Goal: Task Accomplishment & Management: Use online tool/utility

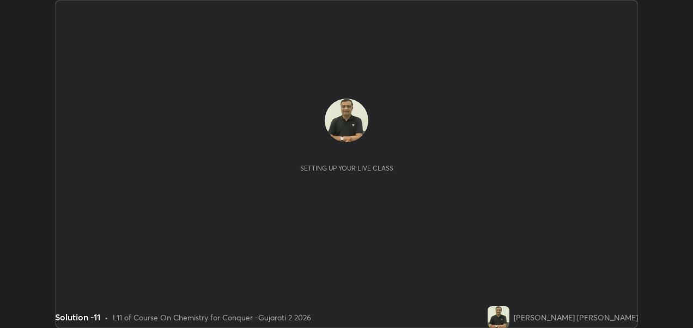
scroll to position [328, 692]
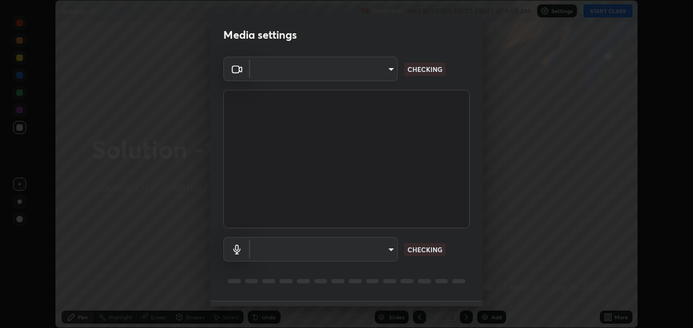
type input "2d2e2489656aed81fa1717d56b5087f64160cedd5dfe9d71df32aea02503d73d"
type input "a95a90ee6d6f877d55e4c92cb4d3098e1481e51262209446e213ed0ce42662d9"
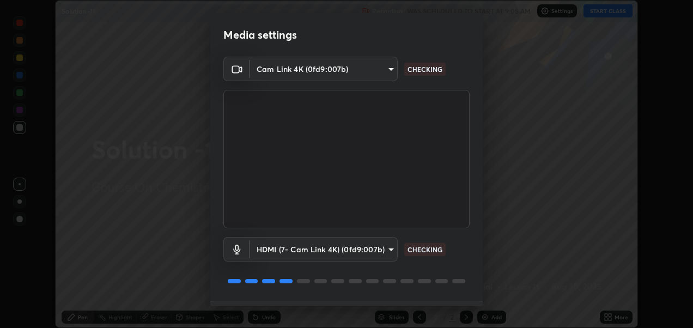
click at [483, 301] on div "Media settings Cam Link 4K (0fd9:007b) 2d2e2489656aed81fa1717d56b5087f64160cedd…" at bounding box center [346, 164] width 693 height 328
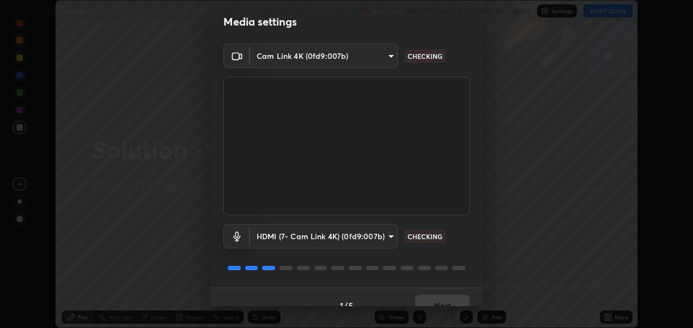
scroll to position [29, 0]
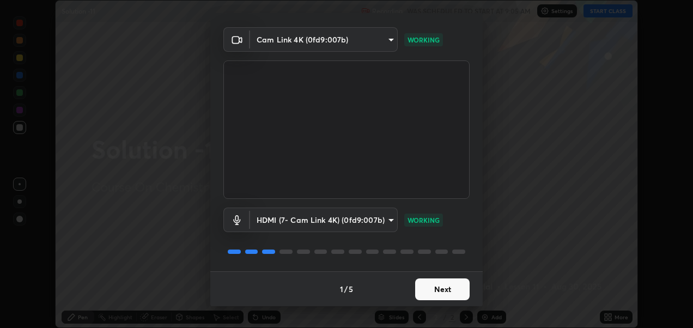
click at [439, 289] on button "Next" at bounding box center [442, 289] width 54 height 22
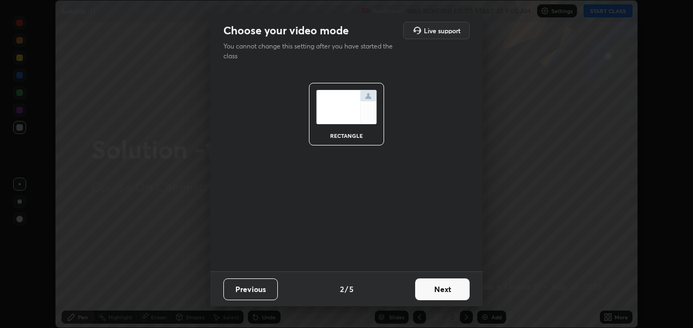
click at [441, 291] on button "Next" at bounding box center [442, 289] width 54 height 22
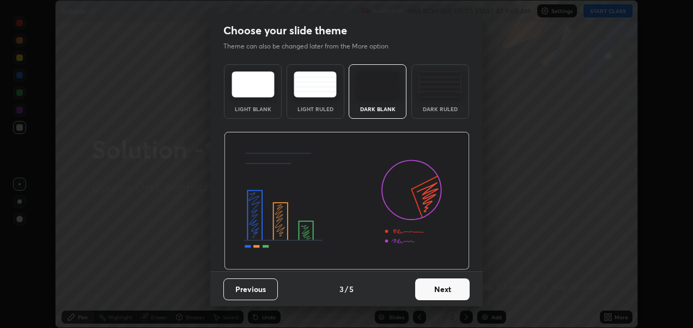
click at [445, 293] on button "Next" at bounding box center [442, 289] width 54 height 22
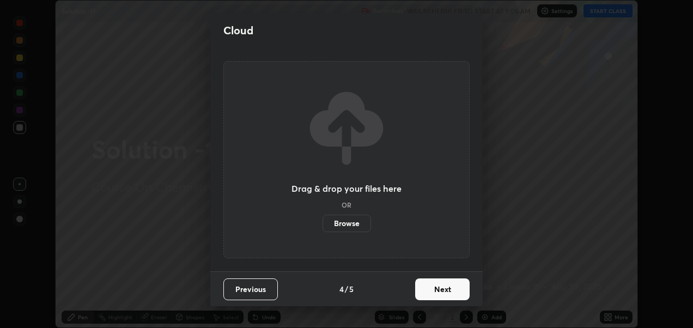
click at [443, 289] on button "Next" at bounding box center [442, 289] width 54 height 22
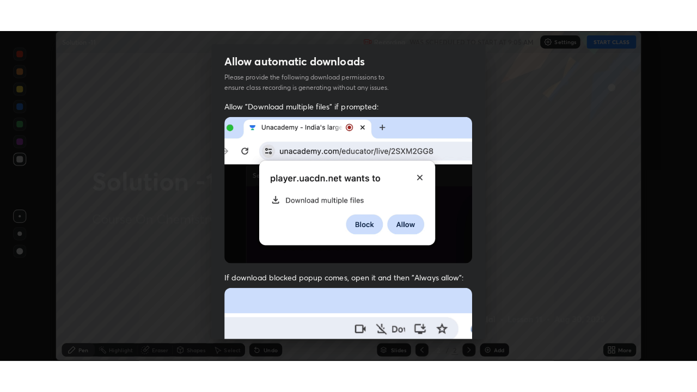
scroll to position [252, 0]
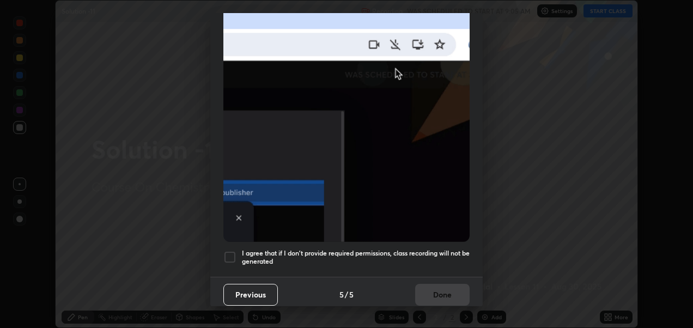
click at [483, 308] on div "Allow automatic downloads Please provide the following download permissions to …" at bounding box center [346, 164] width 693 height 328
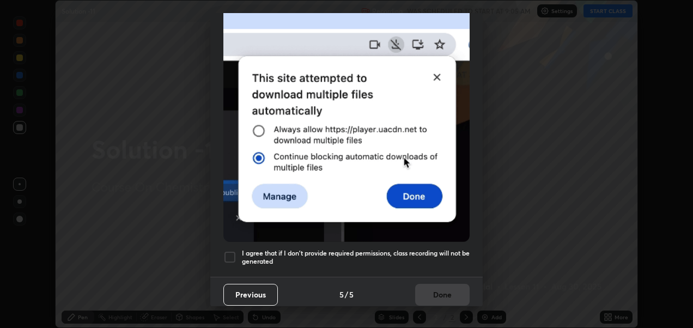
click at [483, 308] on div "Allow automatic downloads Please provide the following download permissions to …" at bounding box center [346, 164] width 693 height 328
click at [226, 254] on div at bounding box center [229, 257] width 13 height 13
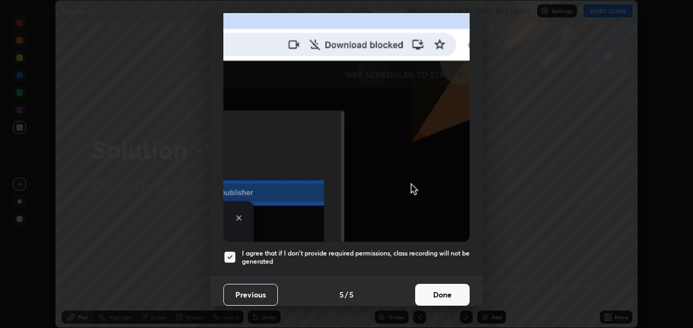
click at [430, 296] on button "Done" at bounding box center [442, 295] width 54 height 22
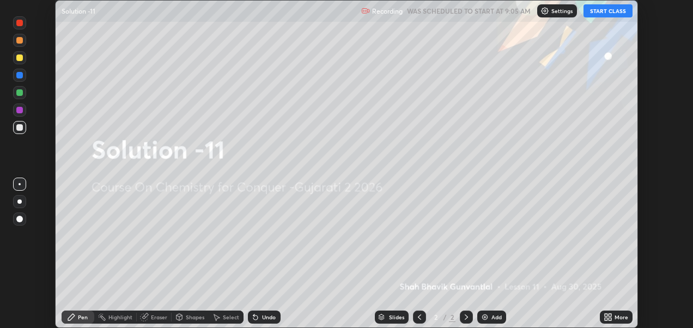
click at [607, 13] on button "START CLASS" at bounding box center [607, 10] width 49 height 13
click at [610, 319] on icon at bounding box center [609, 319] width 3 height 3
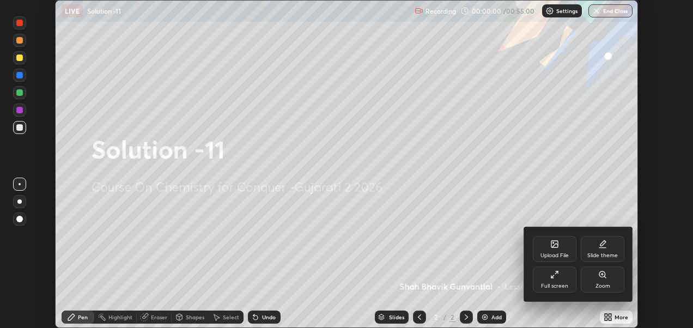
click at [556, 280] on div "Full screen" at bounding box center [555, 279] width 44 height 26
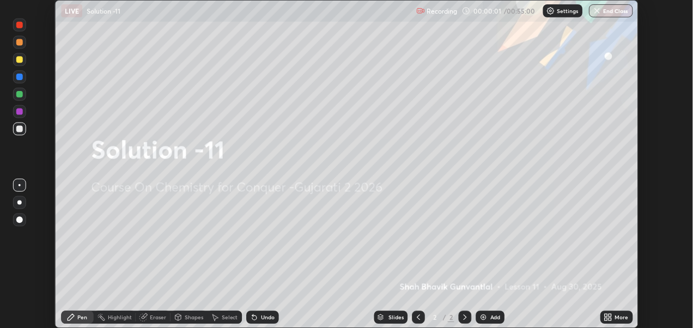
scroll to position [392, 697]
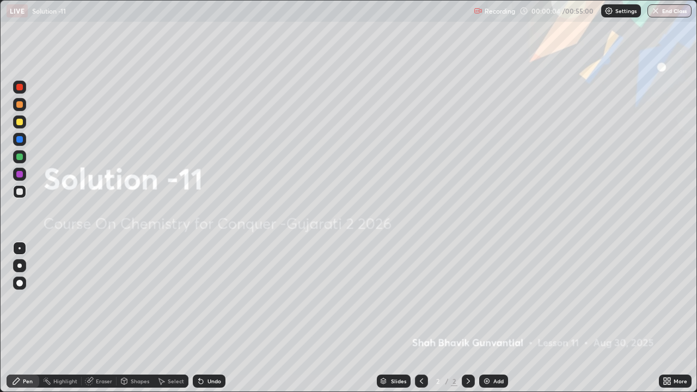
click at [495, 327] on div "Add" at bounding box center [499, 381] width 10 height 5
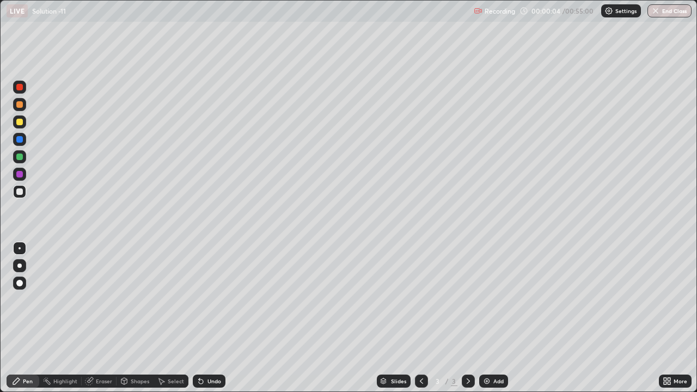
click at [495, 327] on div "Add" at bounding box center [499, 381] width 10 height 5
click at [490, 327] on div "Add" at bounding box center [493, 381] width 29 height 13
click at [489, 327] on div "Add" at bounding box center [493, 381] width 29 height 13
click at [490, 327] on div "Add" at bounding box center [493, 381] width 29 height 13
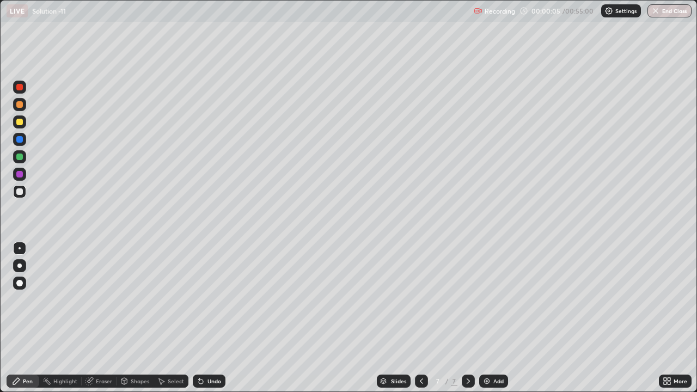
click at [490, 327] on div "Add" at bounding box center [493, 381] width 29 height 13
click at [487, 327] on img at bounding box center [487, 381] width 9 height 9
click at [488, 327] on img at bounding box center [487, 381] width 9 height 9
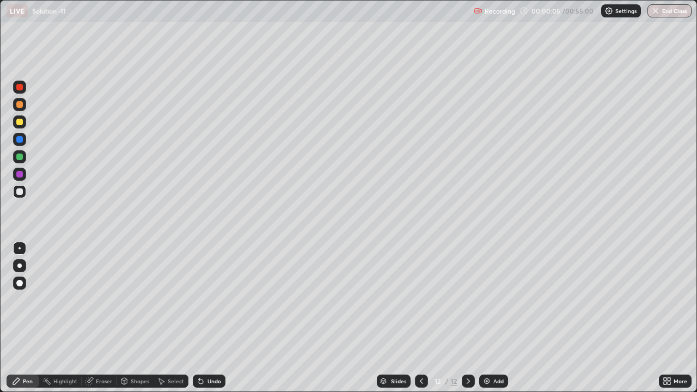
click at [488, 327] on img at bounding box center [487, 381] width 9 height 9
click at [486, 327] on img at bounding box center [487, 381] width 9 height 9
click at [486, 327] on div "Add" at bounding box center [493, 381] width 29 height 13
click at [488, 327] on div "Add" at bounding box center [493, 381] width 29 height 13
click at [486, 327] on div "Add" at bounding box center [493, 381] width 29 height 13
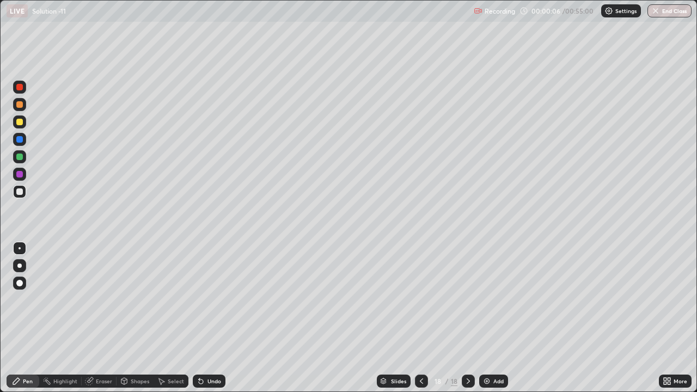
click at [420, 327] on icon at bounding box center [421, 381] width 3 height 5
click at [421, 327] on icon at bounding box center [421, 381] width 9 height 9
click at [417, 327] on div at bounding box center [421, 381] width 13 height 13
click at [421, 327] on icon at bounding box center [421, 381] width 9 height 9
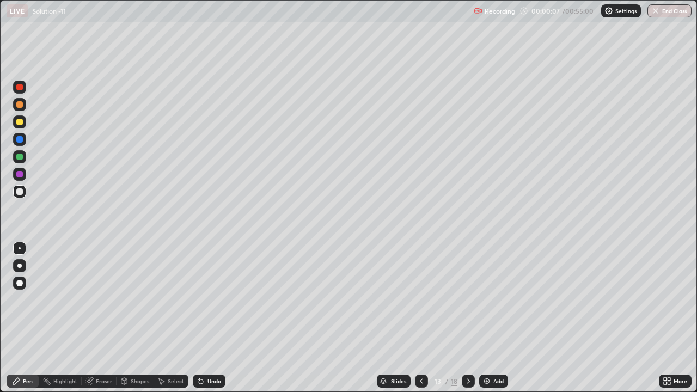
click at [420, 327] on icon at bounding box center [421, 381] width 9 height 9
click at [421, 327] on icon at bounding box center [421, 381] width 9 height 9
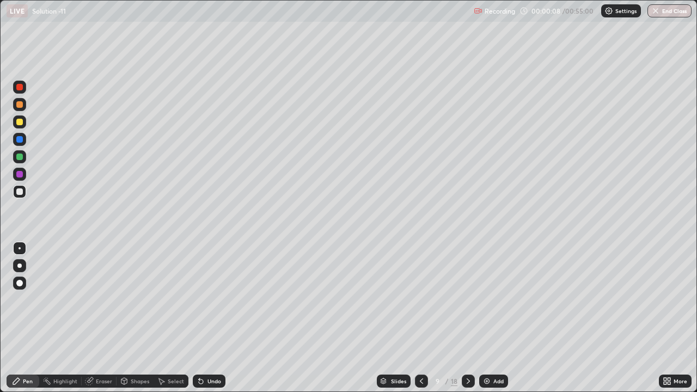
click at [421, 327] on icon at bounding box center [421, 381] width 9 height 9
click at [422, 327] on div at bounding box center [421, 381] width 13 height 13
click at [420, 327] on icon at bounding box center [421, 381] width 3 height 5
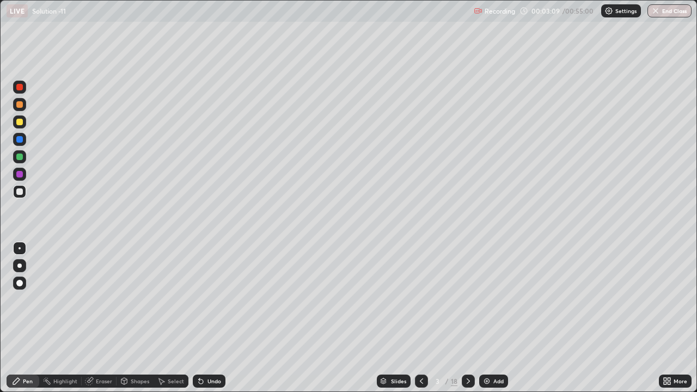
click at [15, 121] on div at bounding box center [19, 121] width 13 height 13
click at [17, 104] on div at bounding box center [19, 104] width 7 height 7
click at [19, 160] on div at bounding box center [19, 157] width 7 height 7
click at [20, 191] on div at bounding box center [19, 191] width 7 height 7
click at [467, 327] on icon at bounding box center [468, 381] width 9 height 9
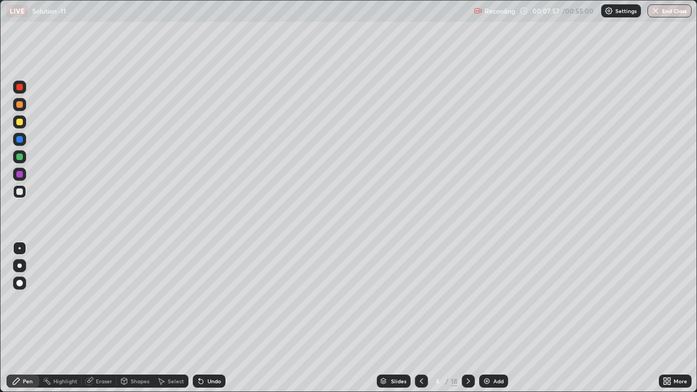
click at [17, 120] on div at bounding box center [19, 122] width 7 height 7
click at [18, 176] on div at bounding box center [19, 174] width 7 height 7
click at [19, 139] on div at bounding box center [19, 139] width 7 height 7
click at [14, 191] on div at bounding box center [19, 191] width 13 height 13
click at [467, 327] on icon at bounding box center [468, 381] width 9 height 9
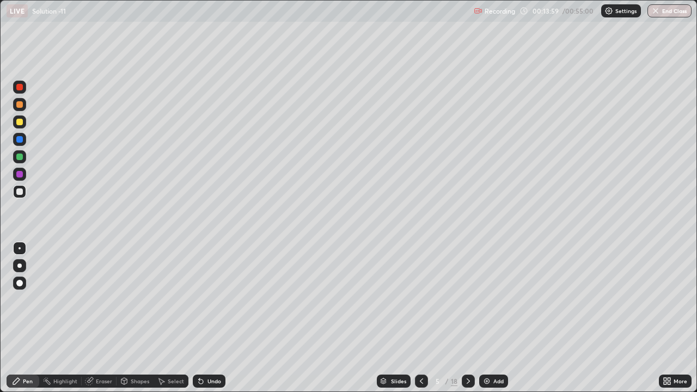
click at [20, 121] on div at bounding box center [19, 122] width 7 height 7
click at [14, 138] on div at bounding box center [19, 139] width 13 height 13
click at [18, 104] on div at bounding box center [19, 104] width 7 height 7
click at [23, 123] on div at bounding box center [19, 121] width 13 height 13
click at [19, 142] on div at bounding box center [19, 139] width 7 height 7
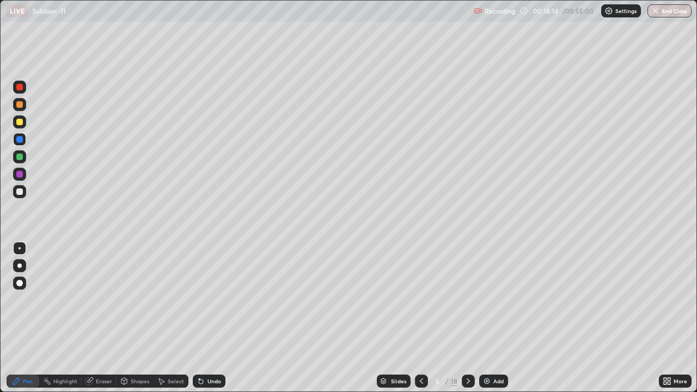
click at [470, 327] on div at bounding box center [468, 381] width 13 height 22
click at [18, 123] on div at bounding box center [19, 122] width 7 height 7
click at [20, 105] on div at bounding box center [19, 104] width 7 height 7
click at [19, 141] on div at bounding box center [19, 139] width 7 height 7
click at [467, 327] on icon at bounding box center [468, 381] width 9 height 9
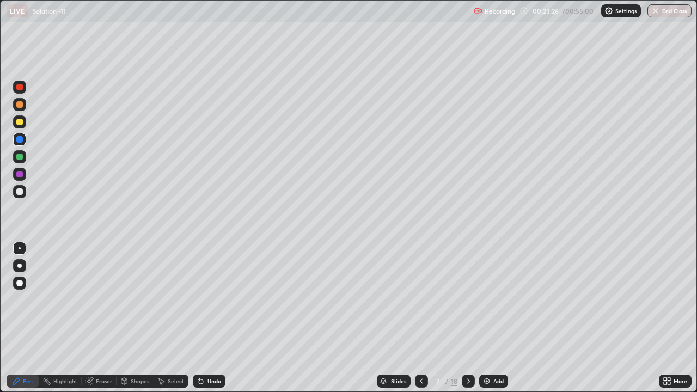
click at [16, 172] on div at bounding box center [19, 174] width 7 height 7
click at [17, 189] on div at bounding box center [19, 191] width 7 height 7
click at [471, 327] on icon at bounding box center [468, 381] width 9 height 9
click at [17, 117] on div at bounding box center [19, 121] width 13 height 13
click at [467, 327] on icon at bounding box center [468, 381] width 9 height 9
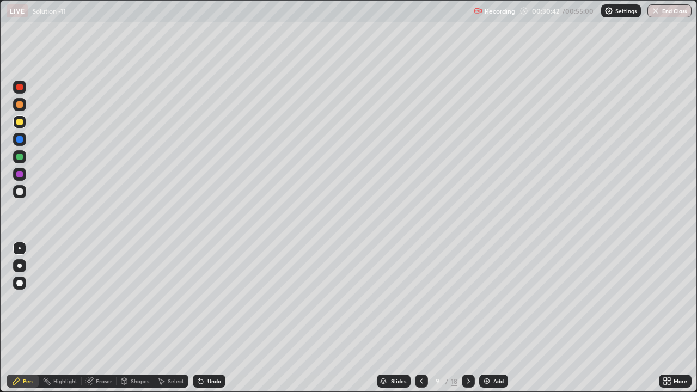
click at [18, 105] on div at bounding box center [19, 104] width 7 height 7
click at [468, 327] on icon at bounding box center [468, 381] width 3 height 5
click at [20, 124] on div at bounding box center [19, 122] width 7 height 7
click at [19, 140] on div at bounding box center [19, 139] width 7 height 7
click at [467, 327] on icon at bounding box center [468, 381] width 9 height 9
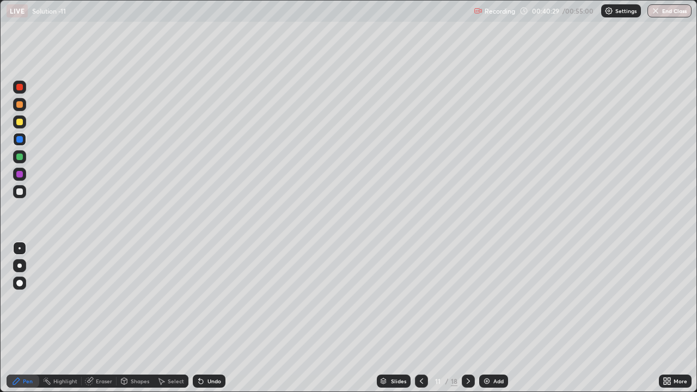
click at [16, 157] on div at bounding box center [19, 157] width 7 height 7
click at [17, 127] on div at bounding box center [19, 121] width 13 height 13
click at [467, 327] on icon at bounding box center [468, 381] width 9 height 9
click at [19, 157] on div at bounding box center [19, 157] width 7 height 7
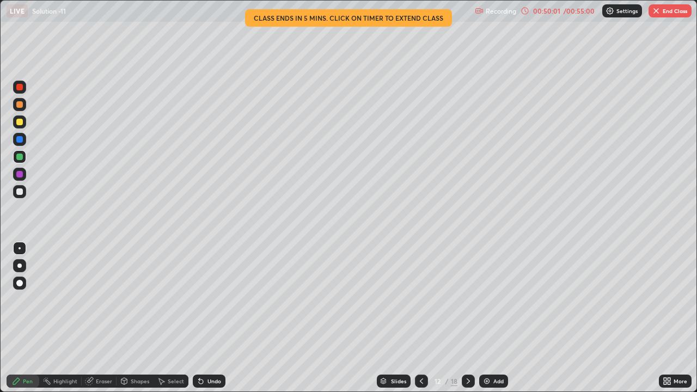
click at [467, 327] on icon at bounding box center [468, 381] width 9 height 9
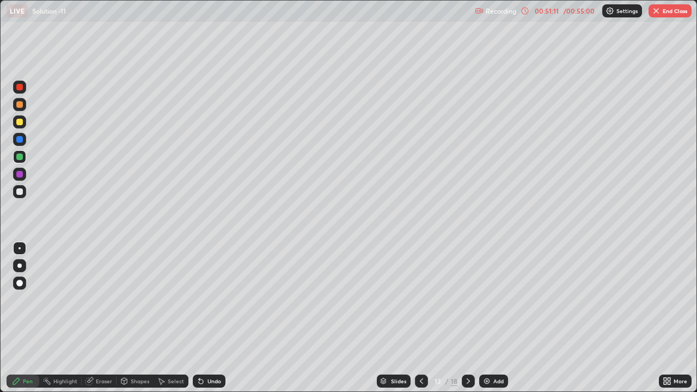
click at [20, 123] on div at bounding box center [19, 122] width 7 height 7
click at [670, 12] on button "End Class" at bounding box center [670, 10] width 43 height 13
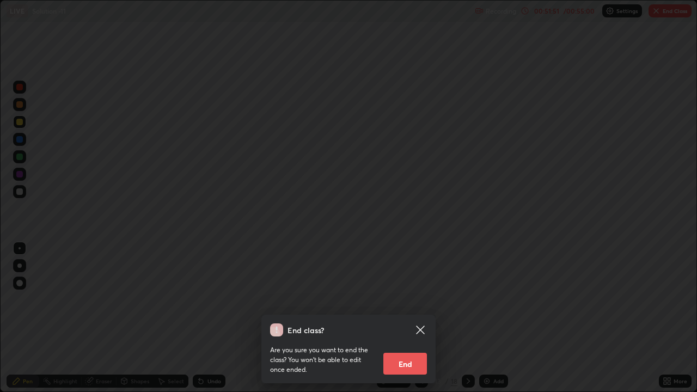
click at [409, 327] on button "End" at bounding box center [405, 364] width 44 height 22
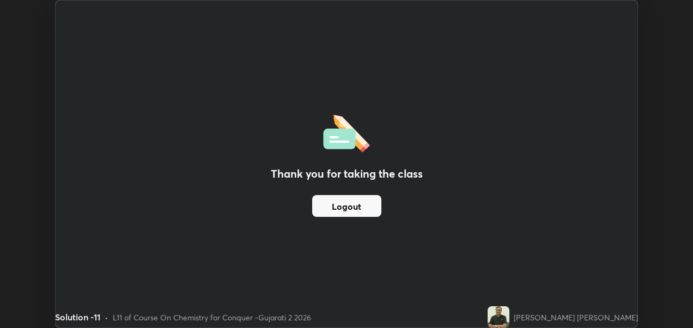
scroll to position [54146, 53781]
